Goal: Information Seeking & Learning: Learn about a topic

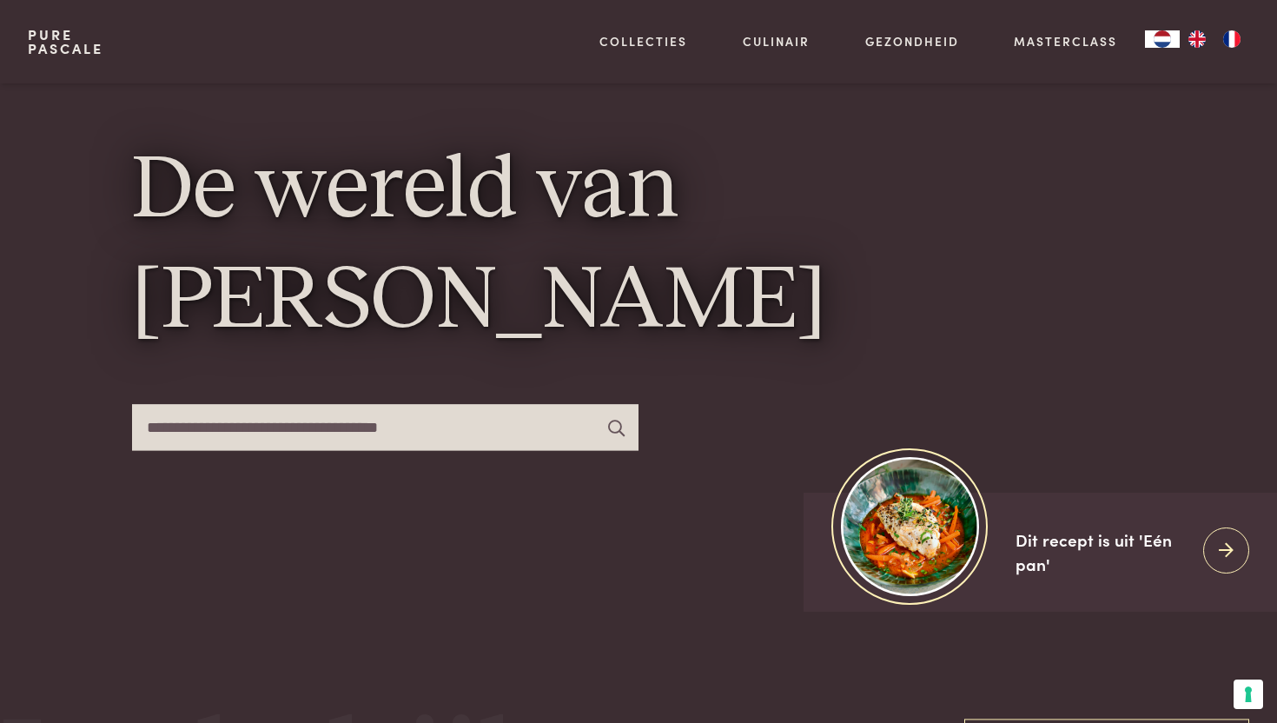
scroll to position [108, 0]
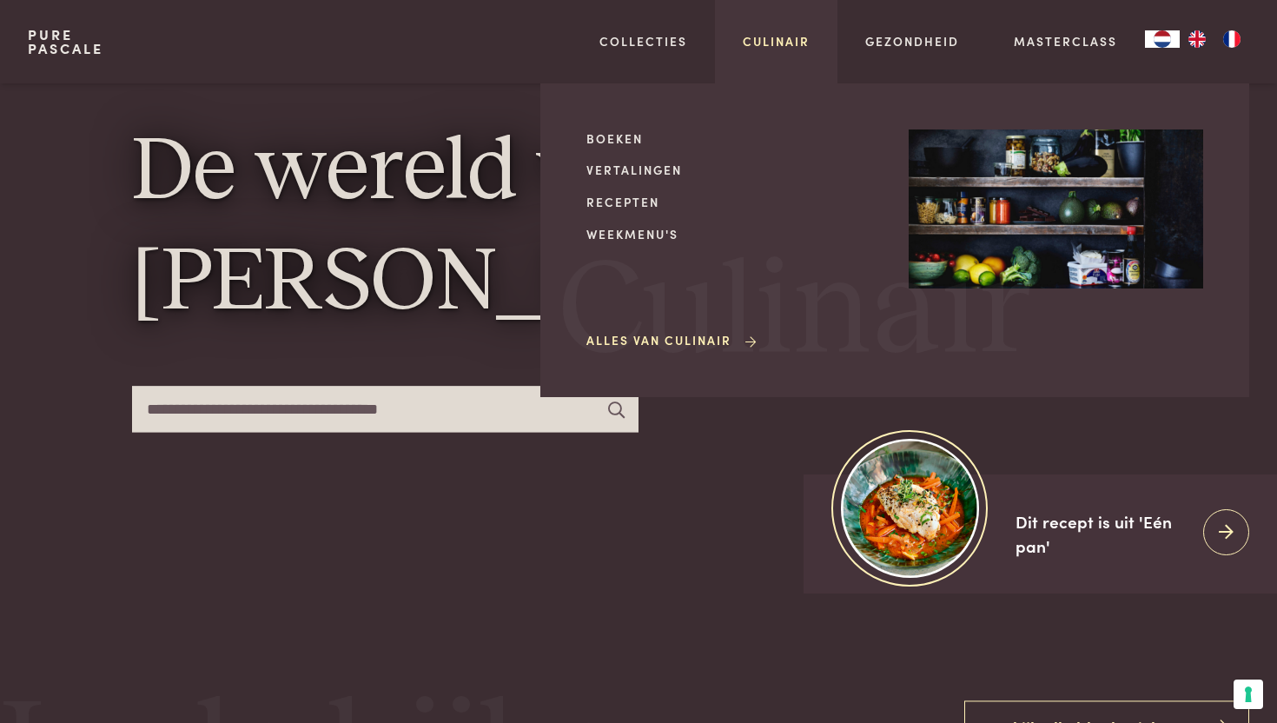
click at [769, 48] on link "Culinair" at bounding box center [776, 41] width 67 height 18
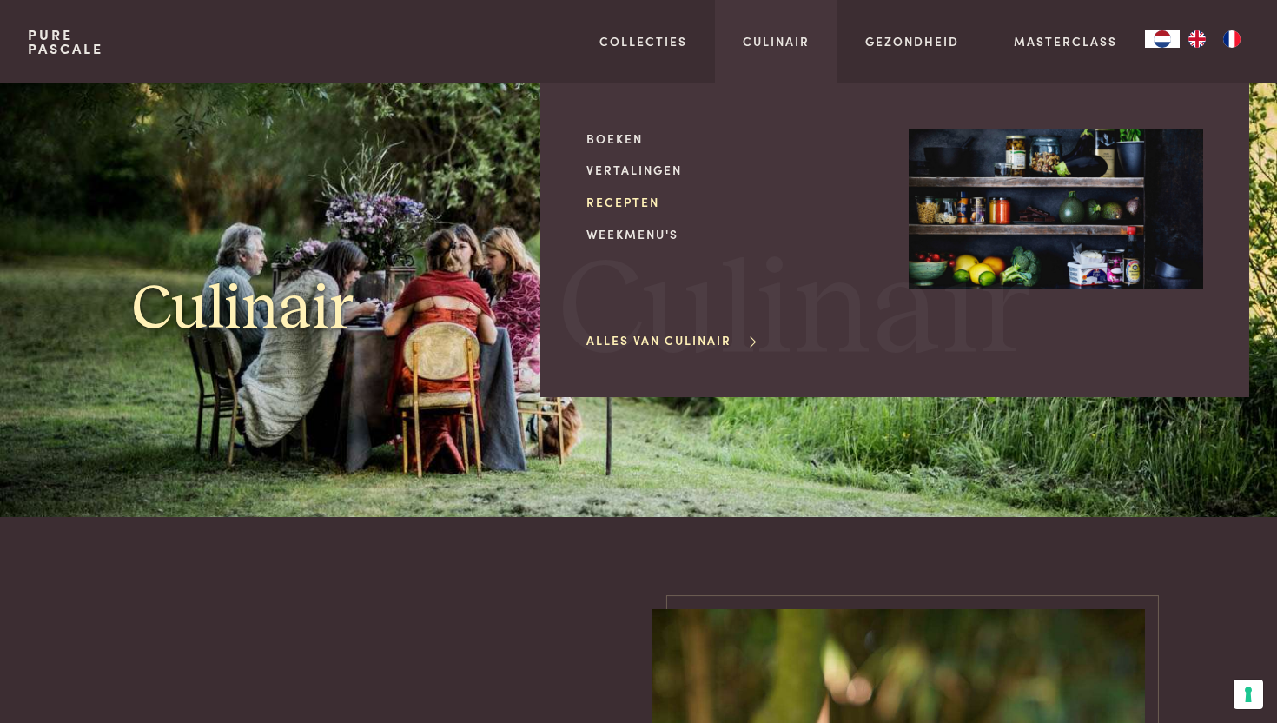
click at [619, 195] on link "Recepten" at bounding box center [733, 202] width 294 height 18
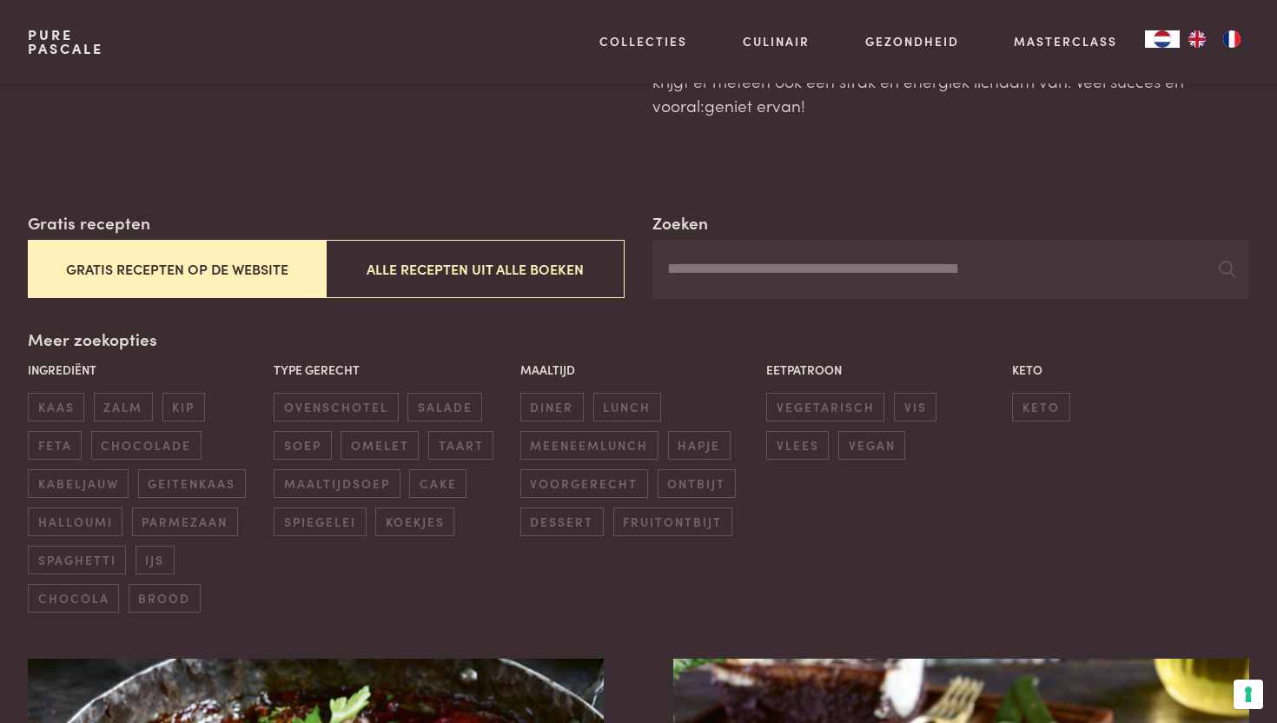
scroll to position [192, 0]
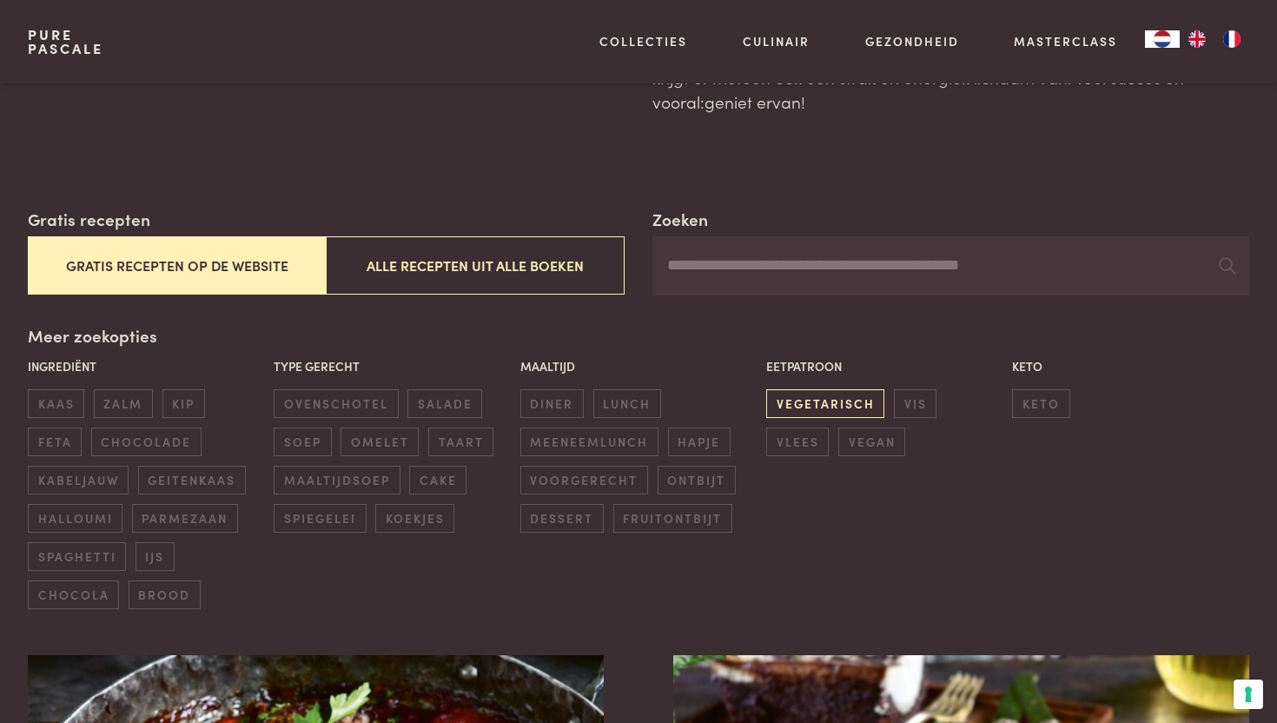
click at [824, 406] on span "vegetarisch" at bounding box center [825, 403] width 118 height 29
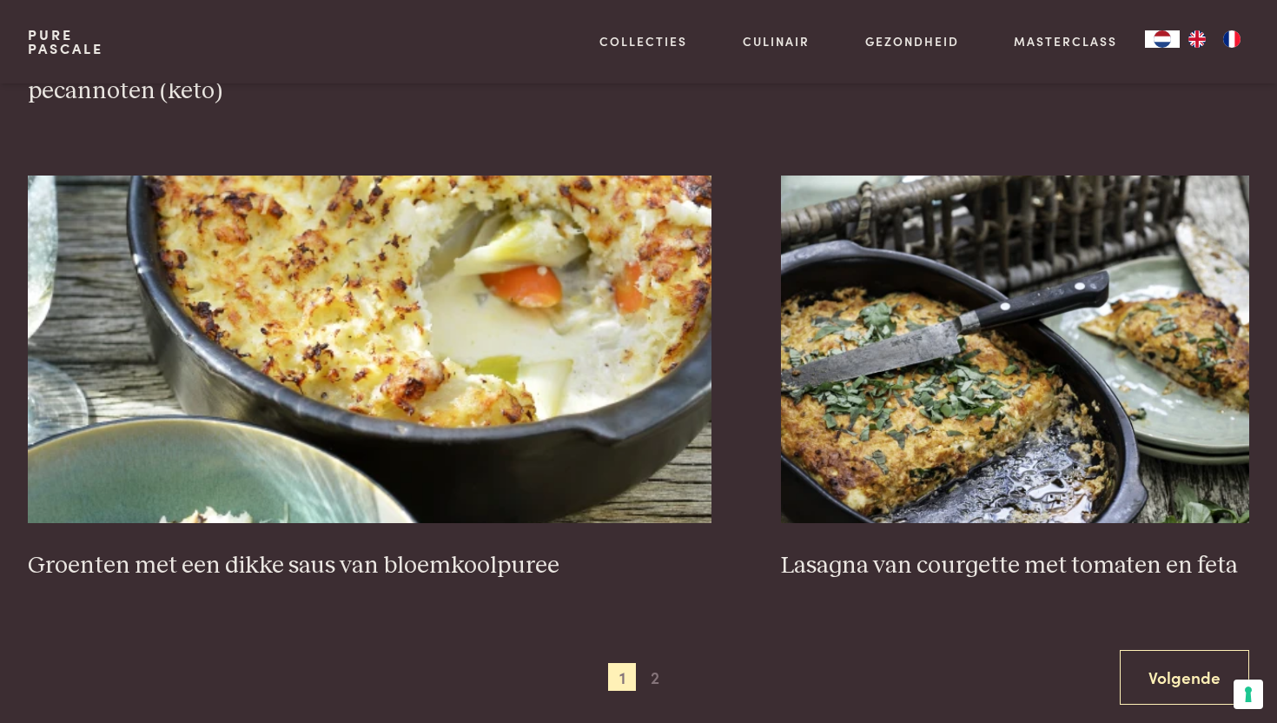
scroll to position [3191, 0]
